Goal: Information Seeking & Learning: Learn about a topic

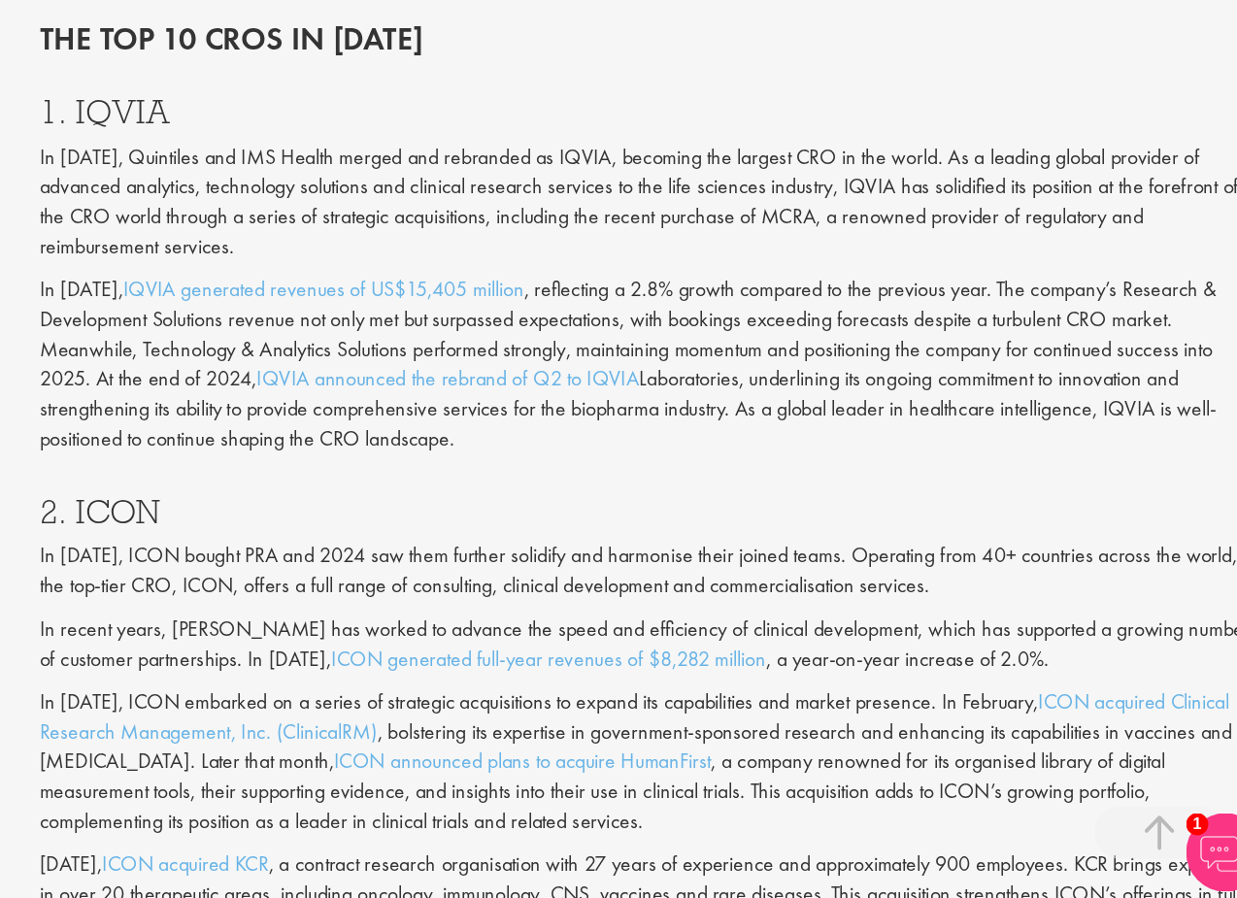
scroll to position [1479, 0]
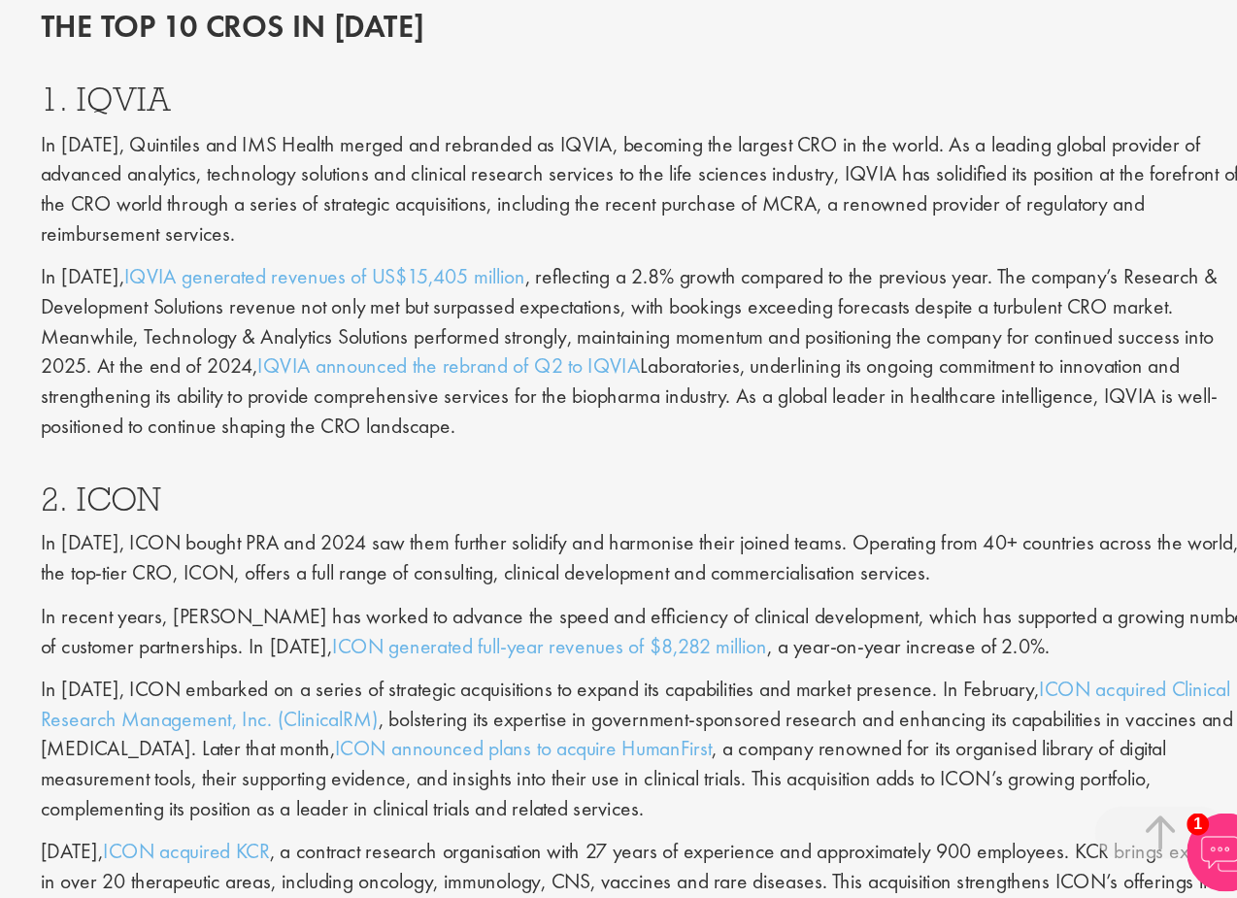
drag, startPoint x: 912, startPoint y: 415, endPoint x: 1015, endPoint y: 519, distance: 146.3
click at [1015, 519] on p "In [DATE], IQVIA generated revenues of US$15,405 million , reflecting a 2.8% gr…" at bounding box center [773, 493] width 899 height 133
click at [914, 403] on div "1. IQVIA In [DATE], Quintiles and IMS Health merged and rebranded as IQVIA, bec…" at bounding box center [774, 422] width 929 height 296
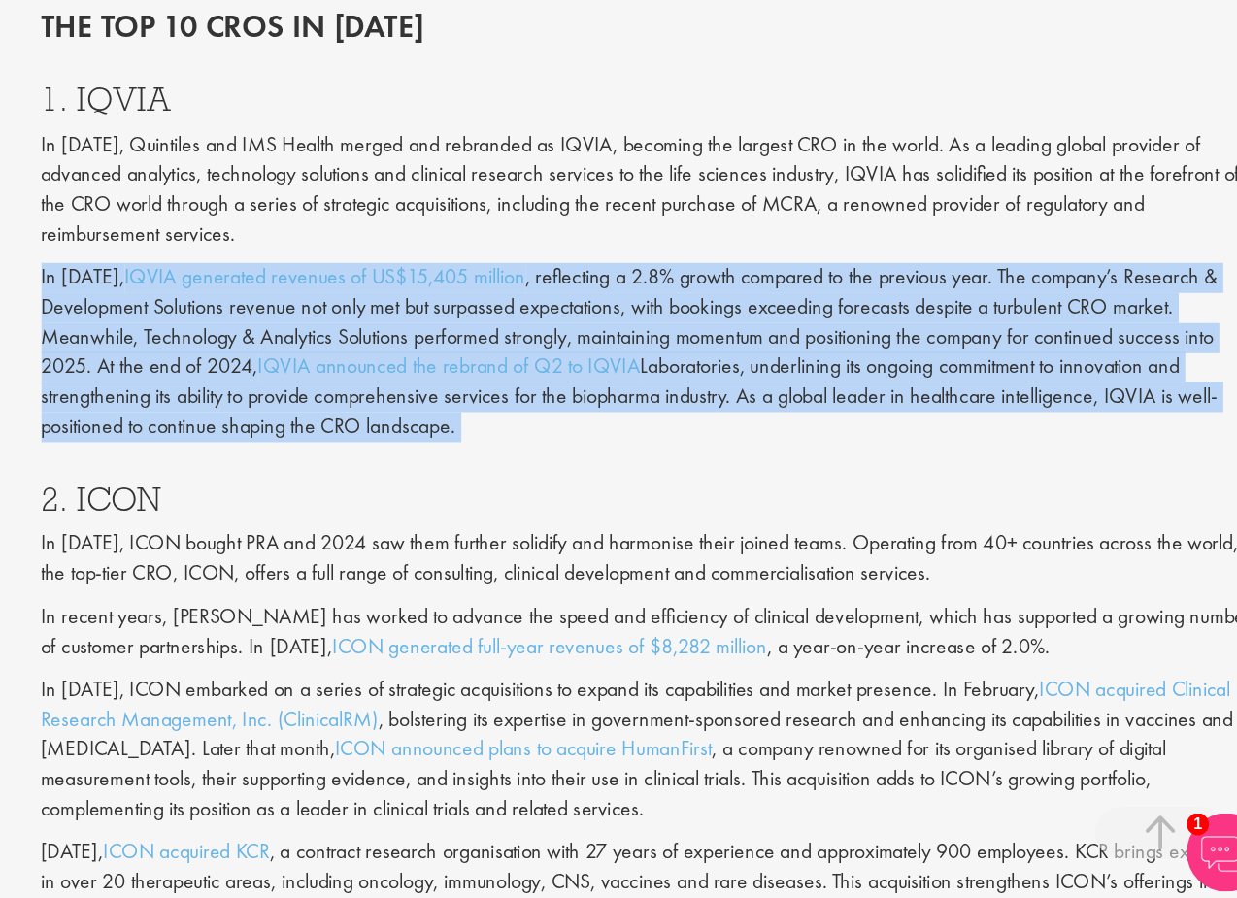
click at [914, 403] on div "1. IQVIA In [DATE], Quintiles and IMS Health merged and rebranded as IQVIA, bec…" at bounding box center [774, 422] width 929 height 296
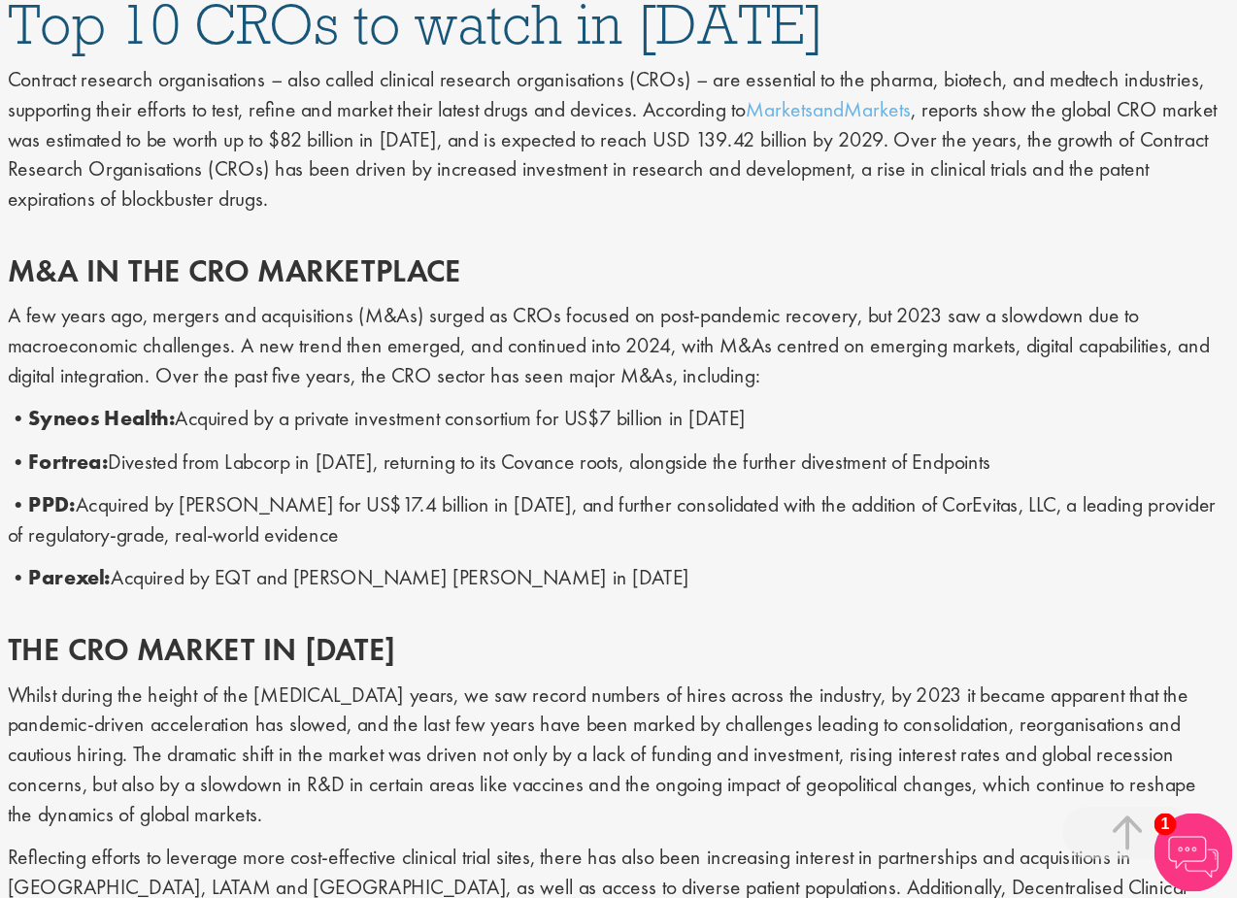
scroll to position [689, 0]
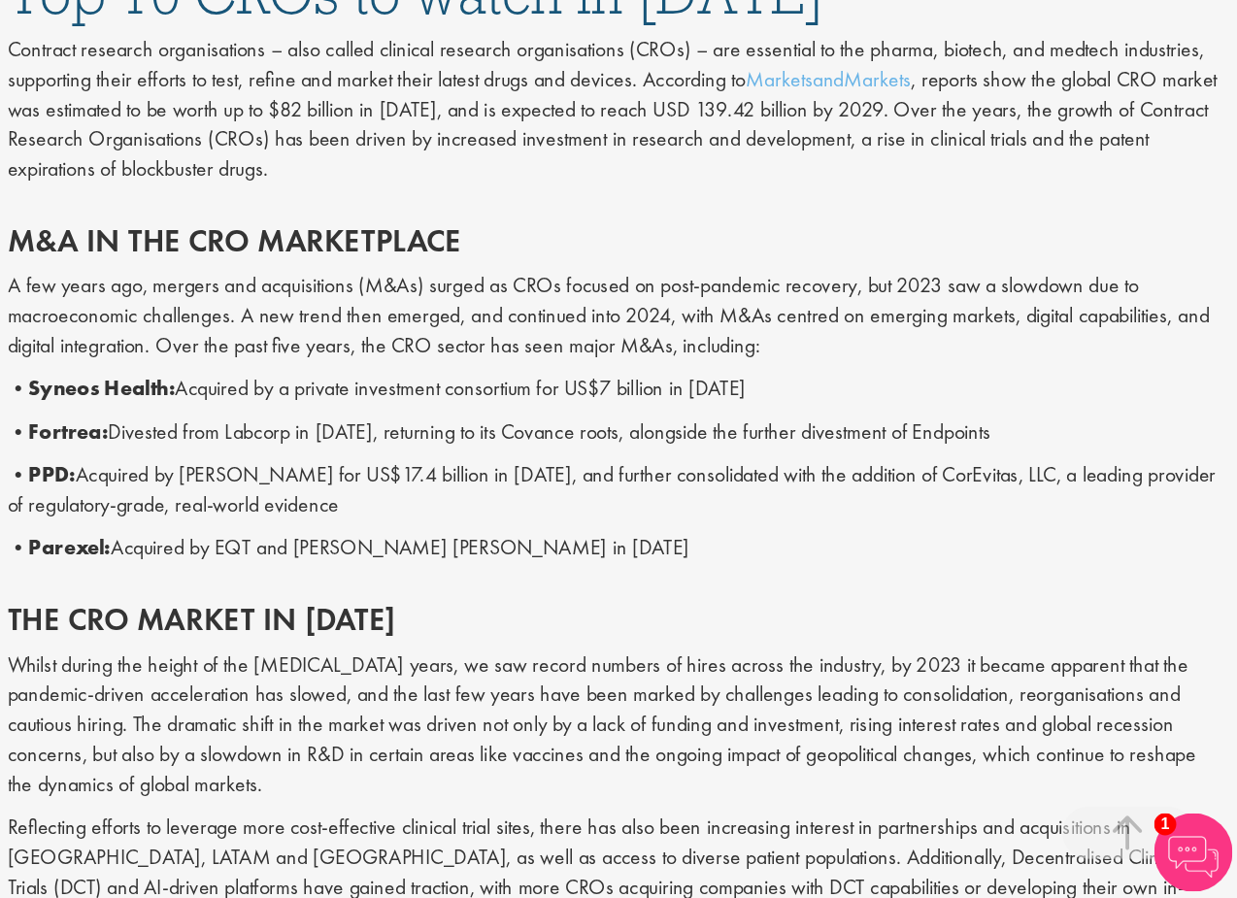
click at [582, 485] on p "A few years ago, mergers and acquisitions (M&As) surged as CROs focused on post…" at bounding box center [773, 466] width 899 height 67
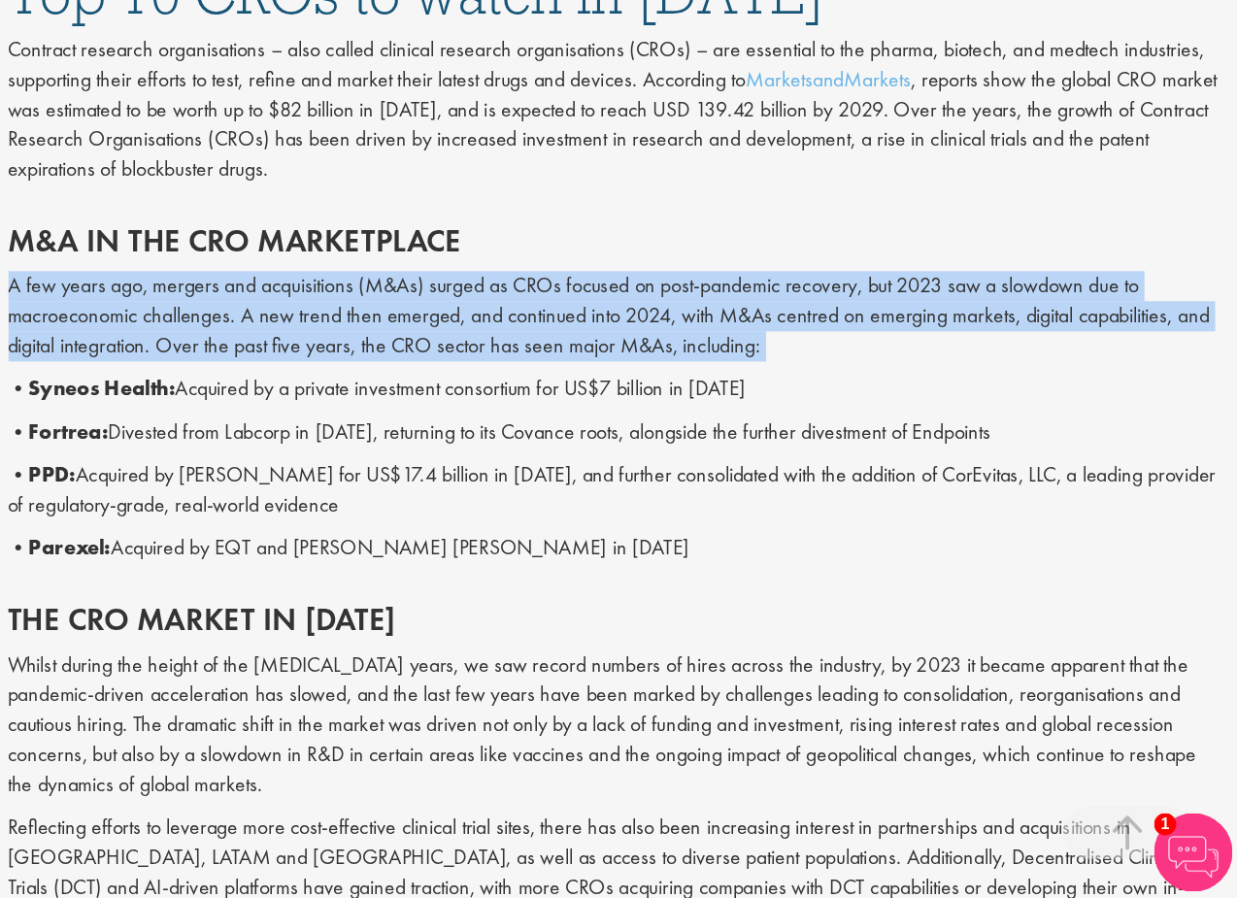
click at [582, 485] on p "A few years ago, mergers and acquisitions (M&As) surged as CROs focused on post…" at bounding box center [773, 466] width 899 height 67
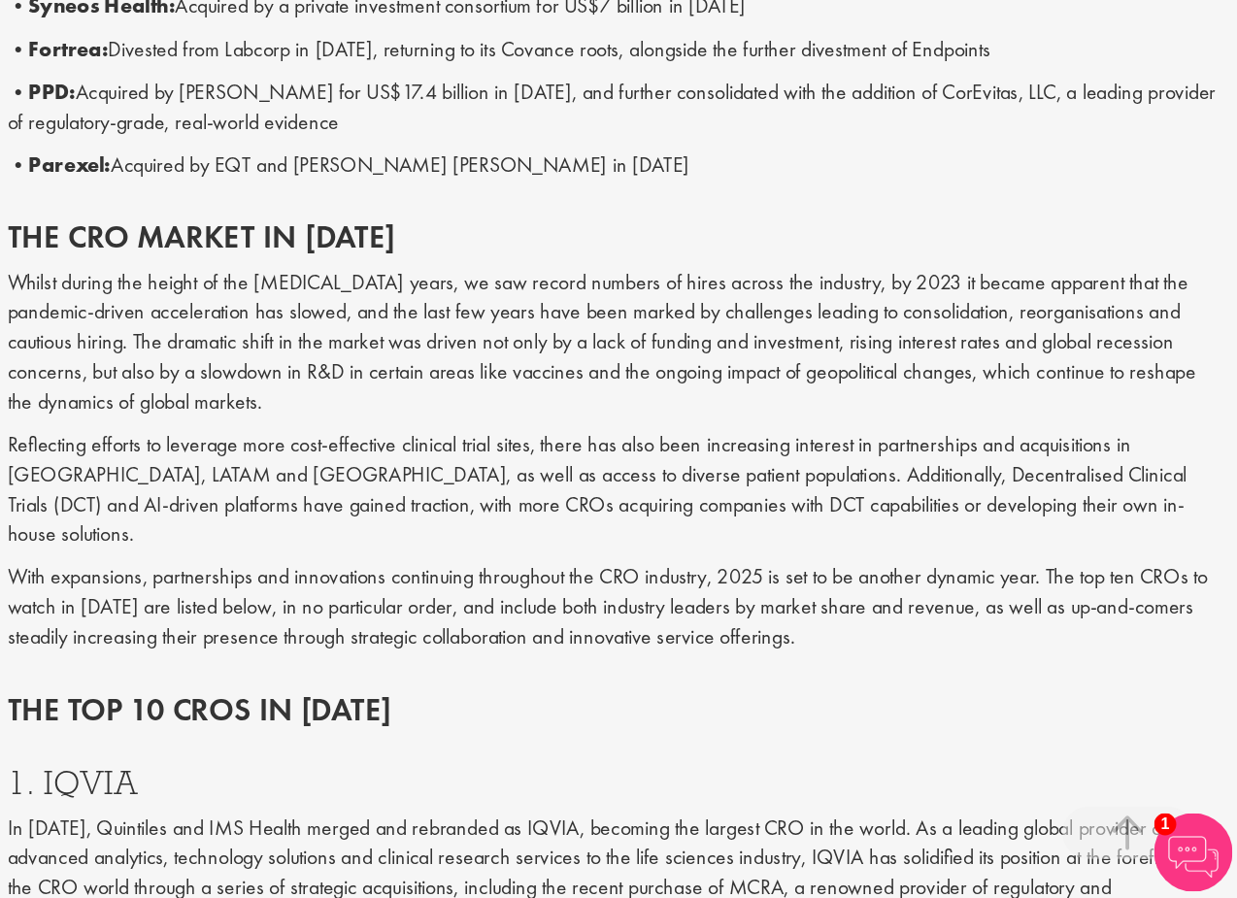
scroll to position [1364, 0]
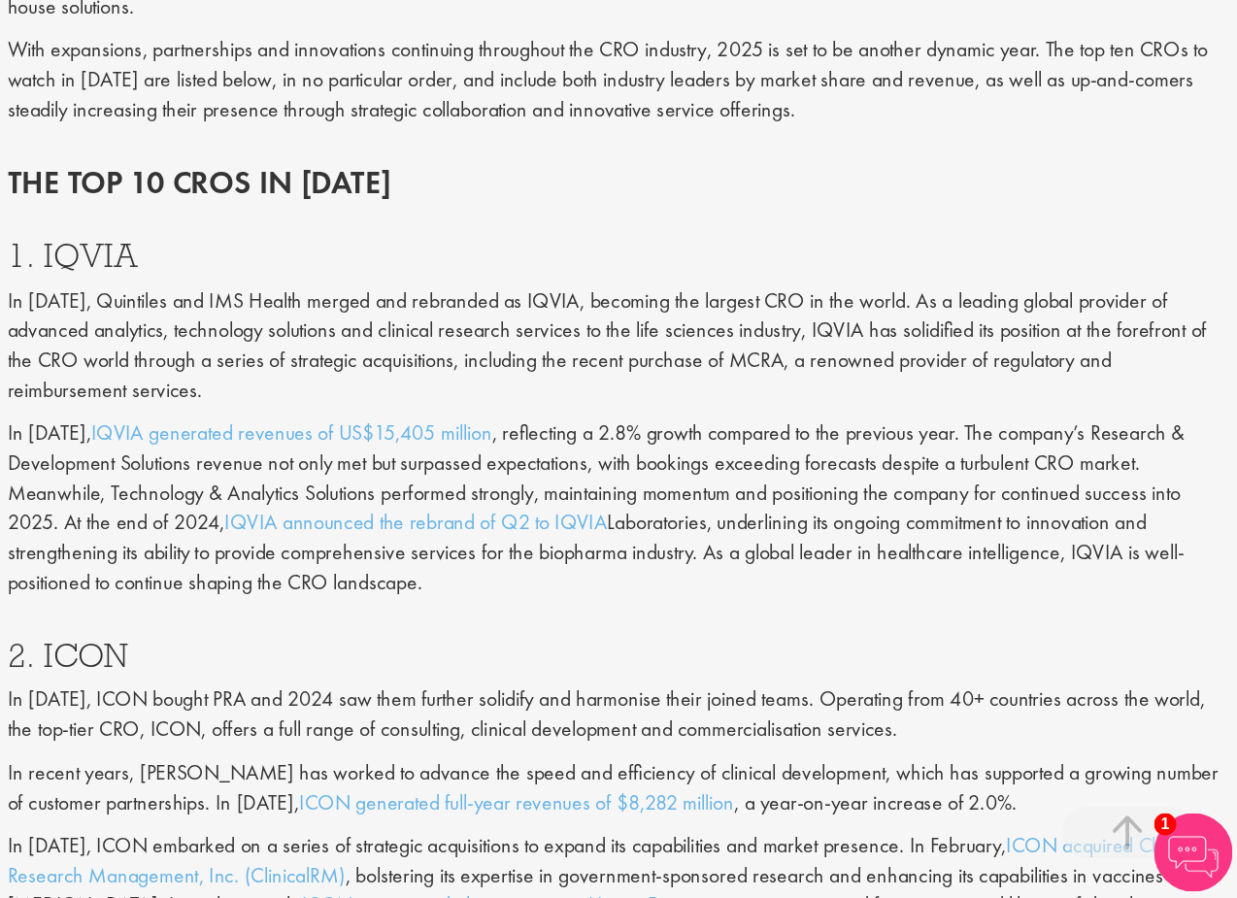
click at [625, 467] on p "In [DATE], Quintiles and IMS Health merged and rebranded as IQVIA, becoming the…" at bounding box center [773, 489] width 899 height 88
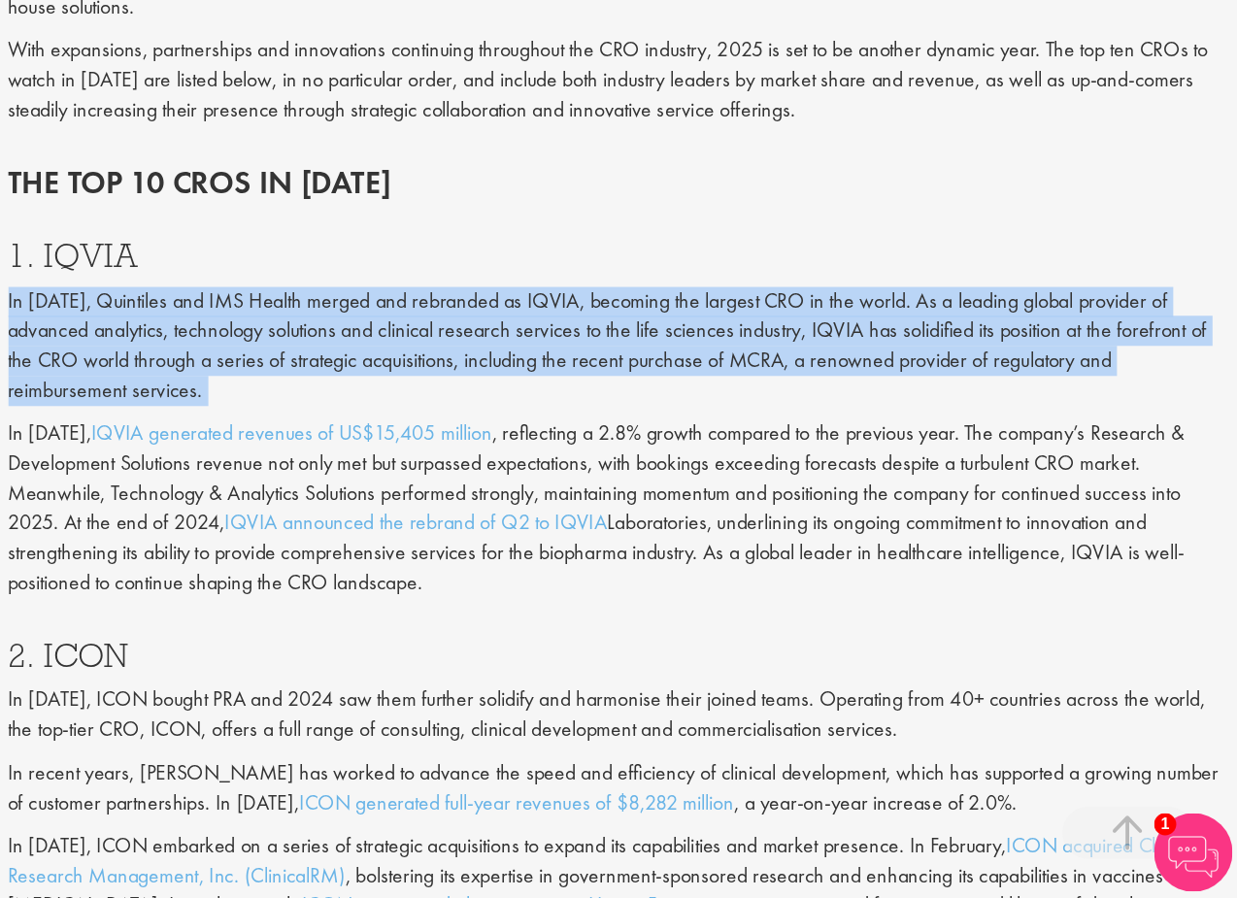
click at [625, 467] on p "In [DATE], Quintiles and IMS Health merged and rebranded as IQVIA, becoming the…" at bounding box center [773, 489] width 899 height 88
click at [625, 482] on p "In [DATE], Quintiles and IMS Health merged and rebranded as IQVIA, becoming the…" at bounding box center [773, 489] width 899 height 88
